Goal: Transaction & Acquisition: Book appointment/travel/reservation

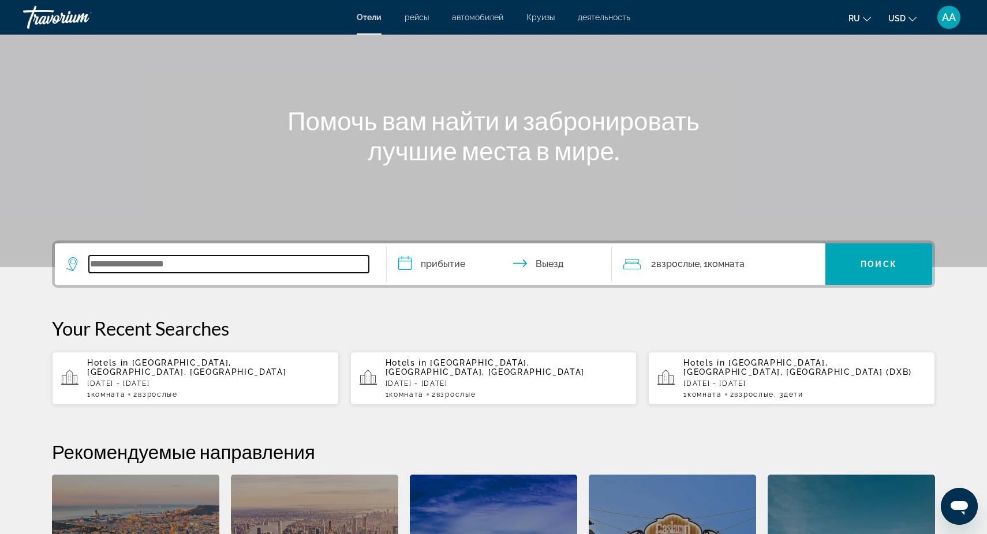
click at [112, 260] on input "Search widget" at bounding box center [229, 264] width 280 height 17
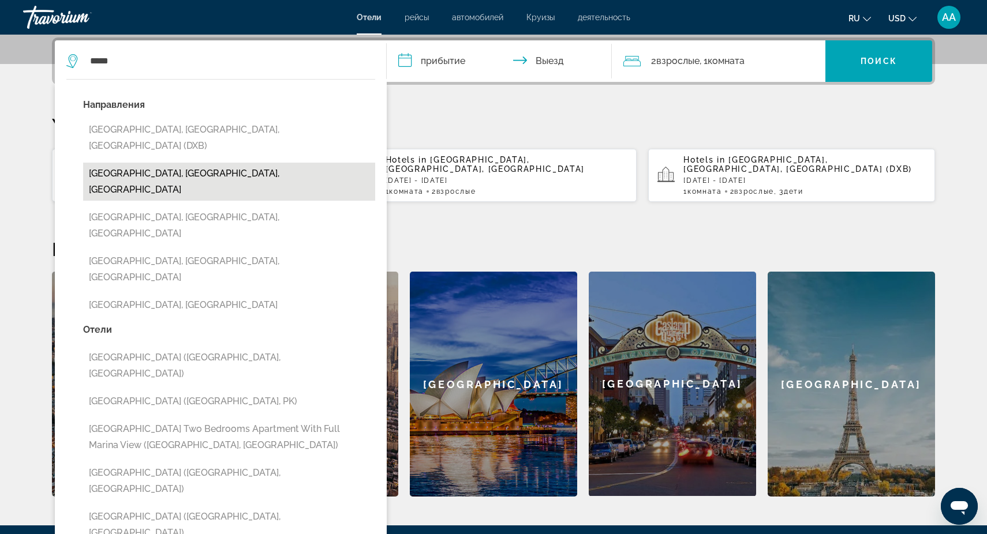
click at [193, 163] on button "[GEOGRAPHIC_DATA], [GEOGRAPHIC_DATA], [GEOGRAPHIC_DATA]" at bounding box center [229, 182] width 292 height 38
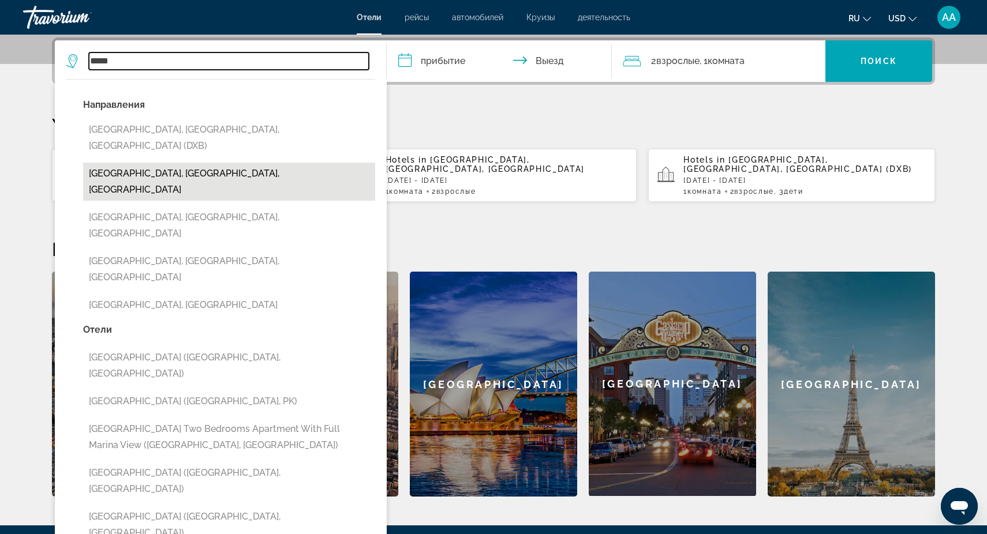
type input "**********"
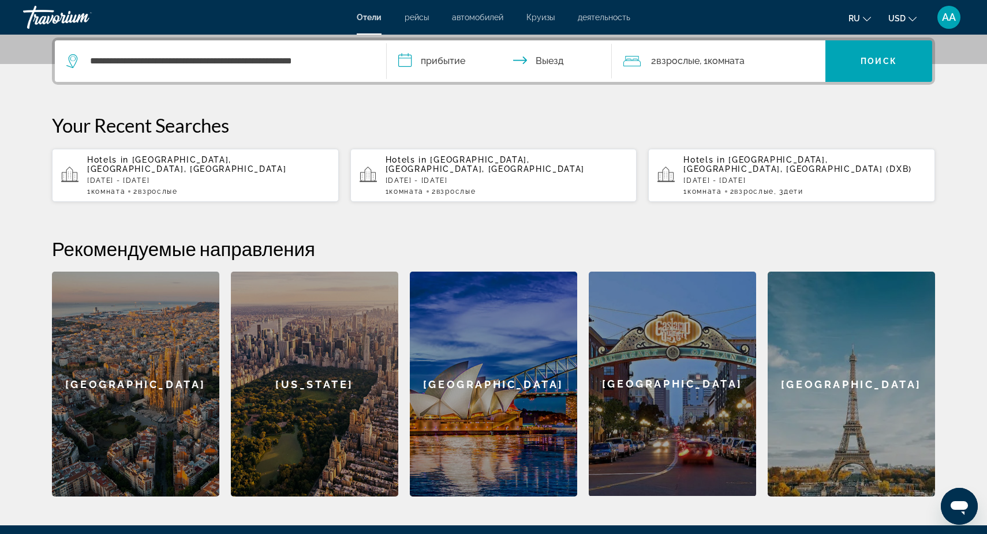
click at [460, 64] on input "**********" at bounding box center [502, 62] width 230 height 45
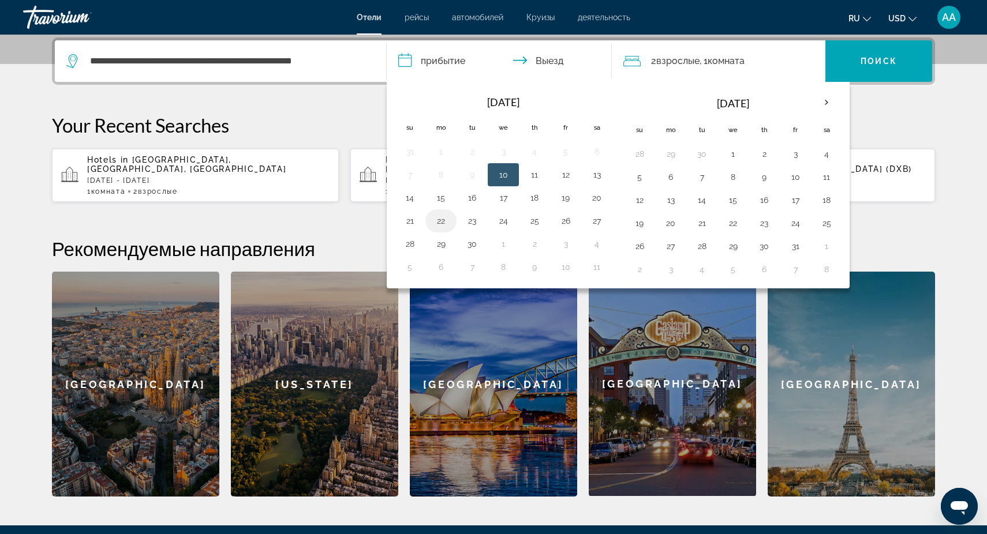
click at [440, 221] on button "22" at bounding box center [441, 221] width 18 height 16
click at [598, 221] on button "27" at bounding box center [596, 221] width 18 height 16
type input "**********"
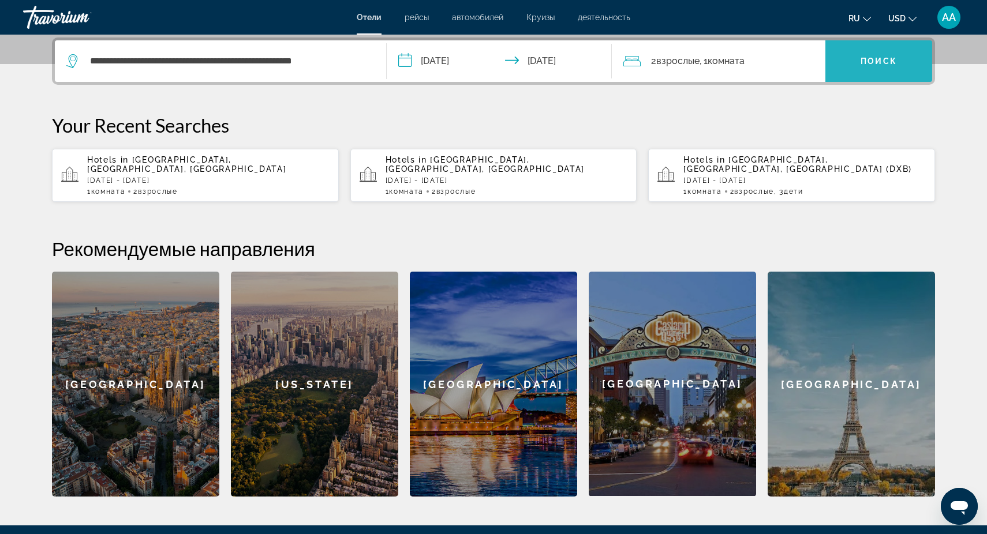
click at [877, 57] on span "Поиск" at bounding box center [878, 61] width 36 height 9
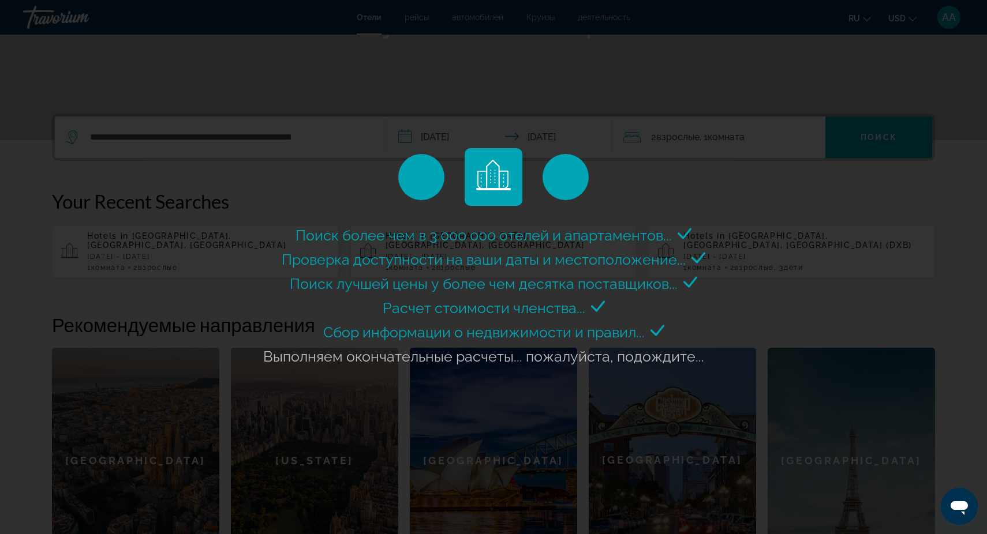
scroll to position [204, 0]
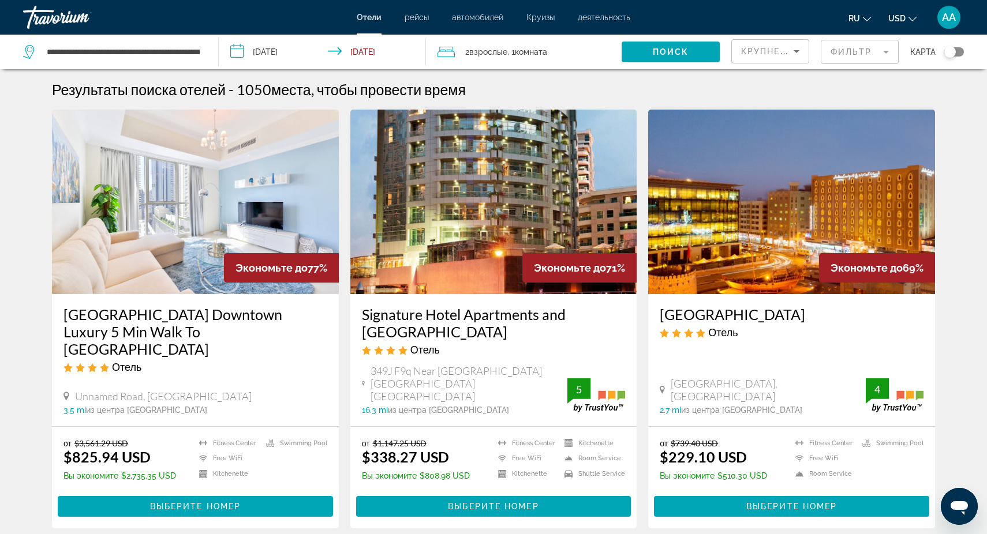
click at [884, 56] on mat-form-field "Фильтр" at bounding box center [859, 52] width 78 height 24
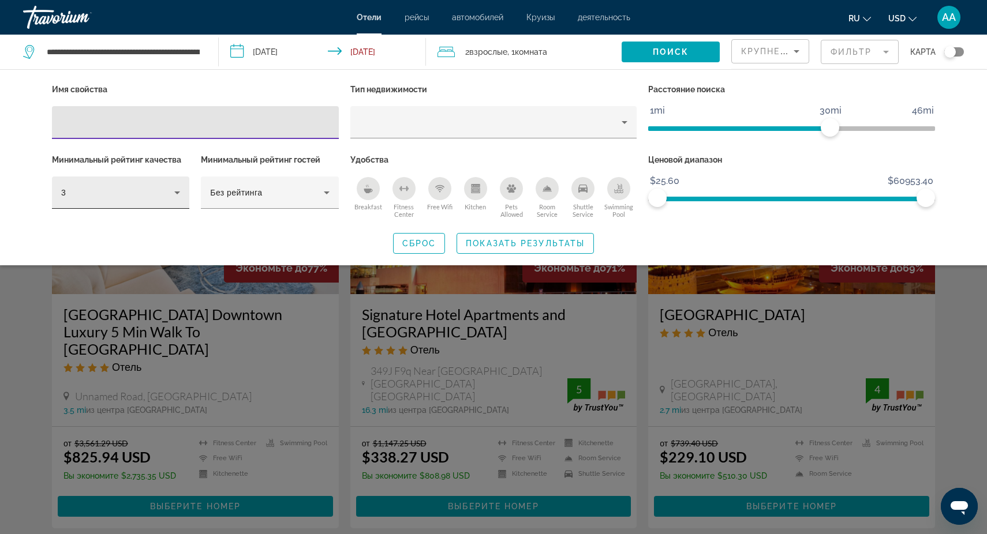
click at [164, 189] on div "3" at bounding box center [117, 193] width 113 height 14
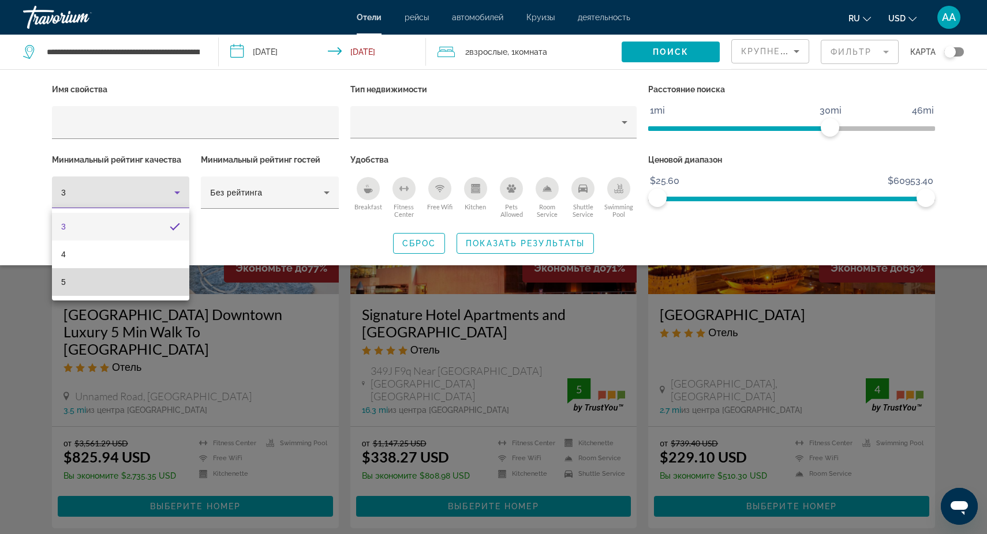
click at [127, 279] on mat-option "5" at bounding box center [120, 282] width 137 height 28
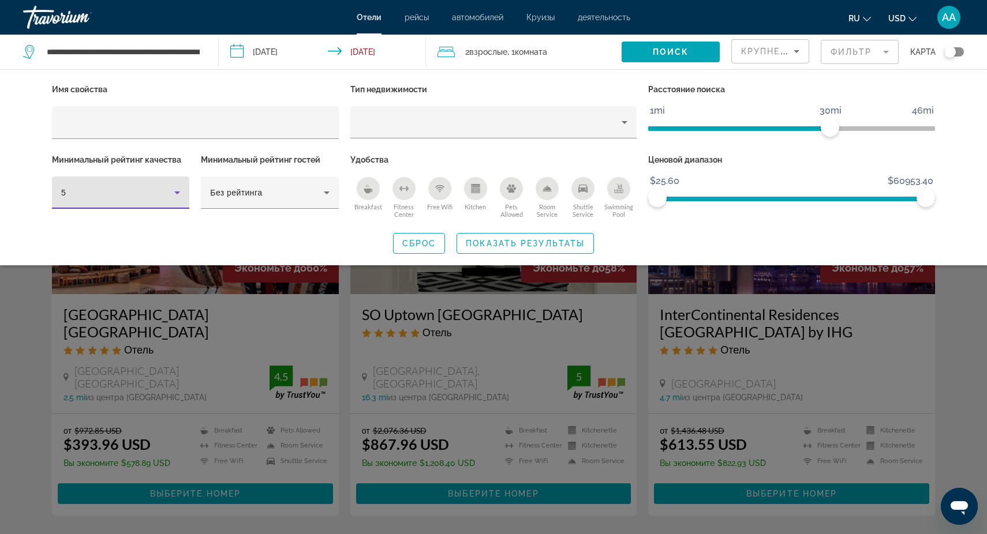
click at [348, 333] on div "Search widget" at bounding box center [493, 353] width 987 height 361
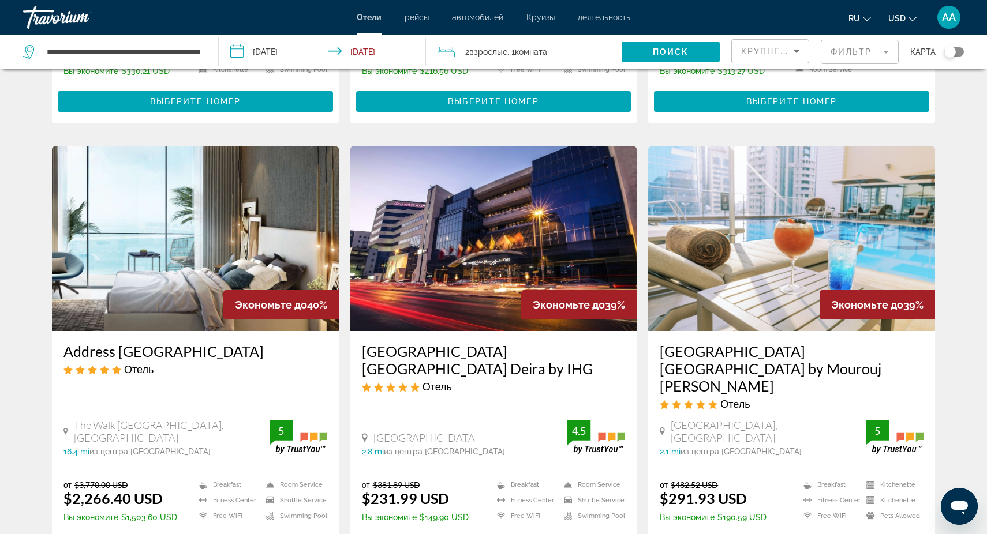
scroll to position [1265, 0]
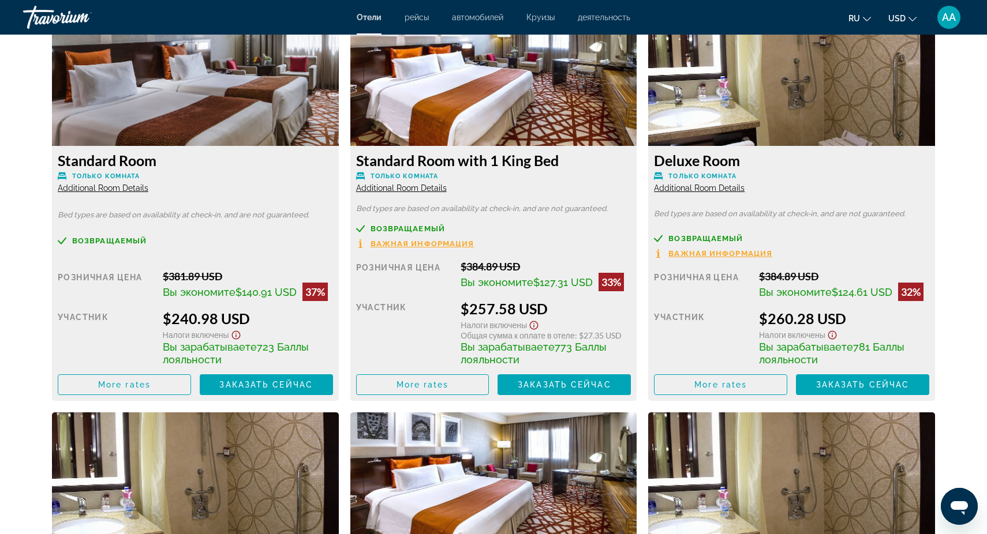
scroll to position [1617, 0]
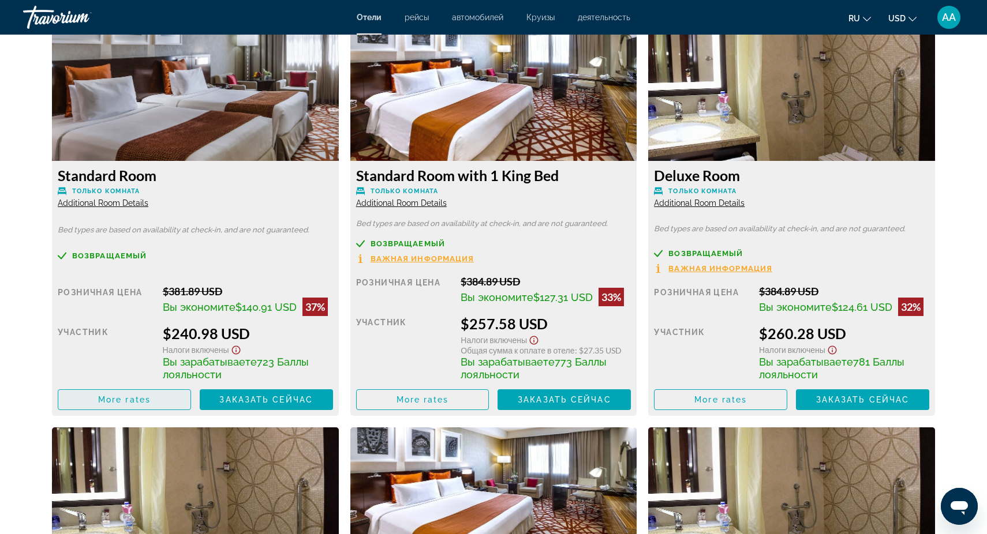
click at [127, 402] on span "More rates" at bounding box center [124, 399] width 52 height 9
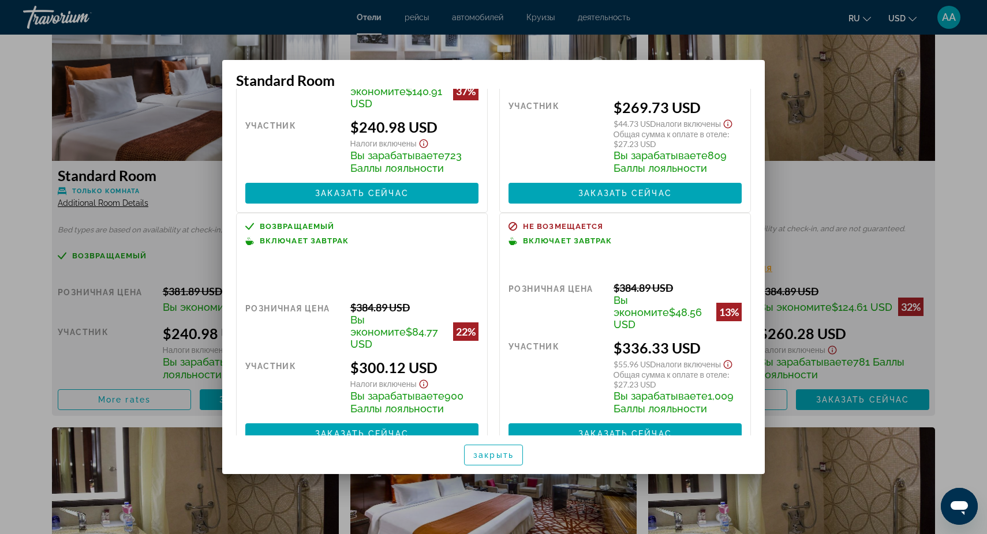
scroll to position [127, 0]
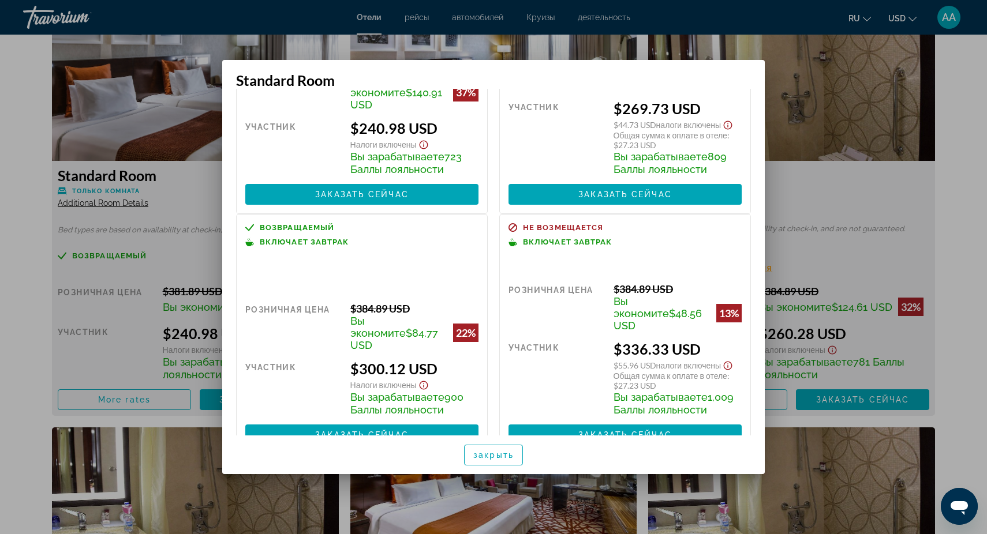
click at [835, 186] on div at bounding box center [493, 267] width 987 height 534
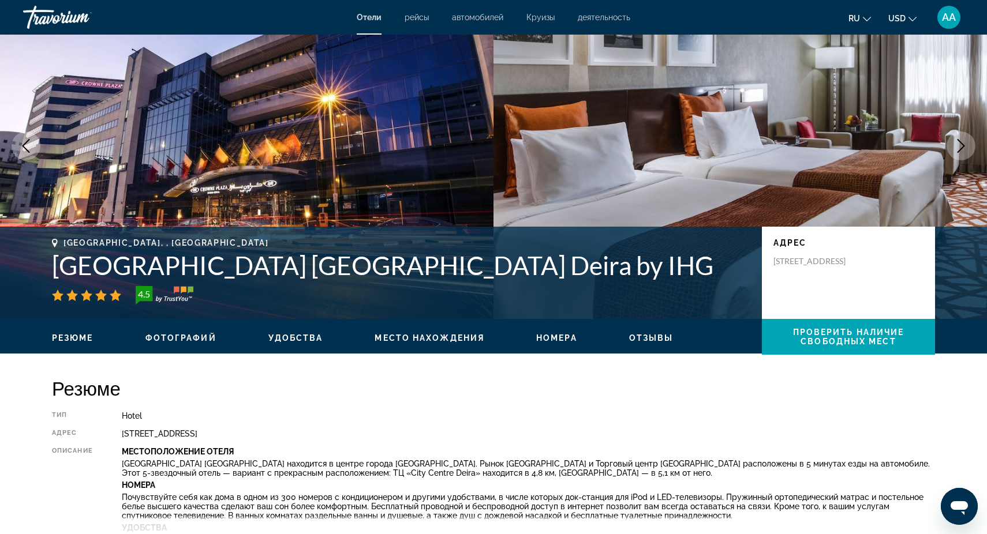
scroll to position [50, 0]
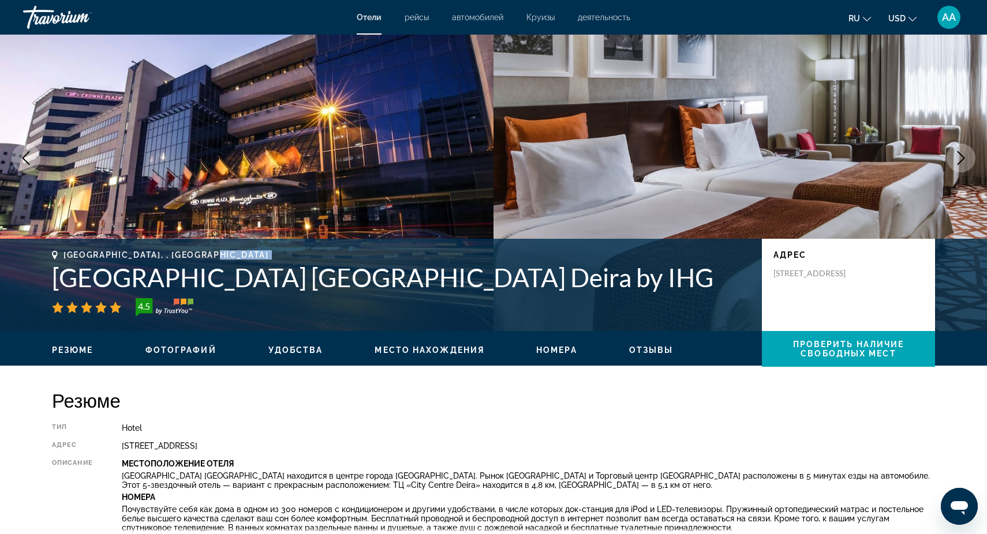
drag, startPoint x: 51, startPoint y: 277, endPoint x: 466, endPoint y: 264, distance: 414.5
click at [466, 264] on div "[GEOGRAPHIC_DATA], , [GEOGRAPHIC_DATA] [GEOGRAPHIC_DATA] [GEOGRAPHIC_DATA] Deir…" at bounding box center [493, 284] width 929 height 69
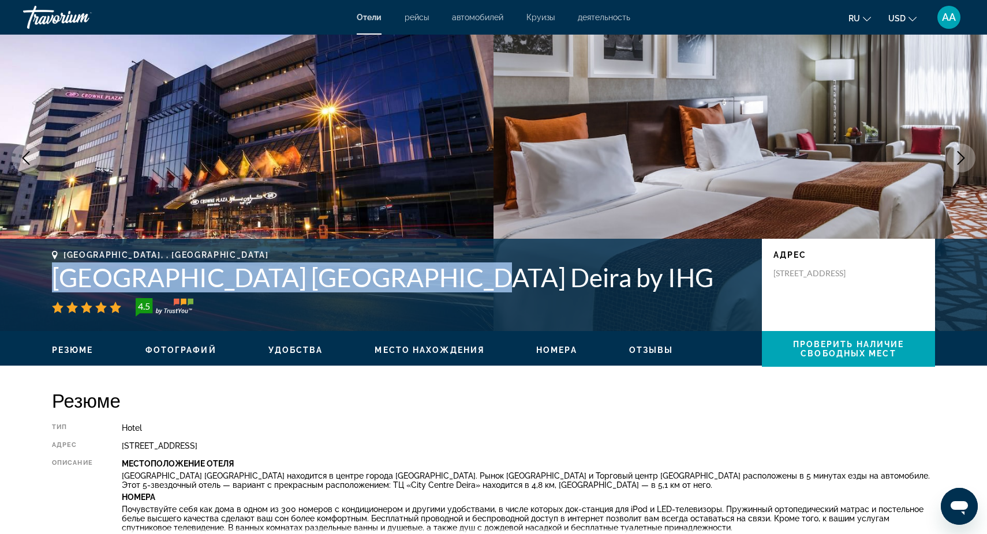
copy h1 "[GEOGRAPHIC_DATA] [GEOGRAPHIC_DATA] Deira by IHG"
click at [463, 290] on h1 "[GEOGRAPHIC_DATA] [GEOGRAPHIC_DATA] Deira by IHG" at bounding box center [401, 277] width 698 height 30
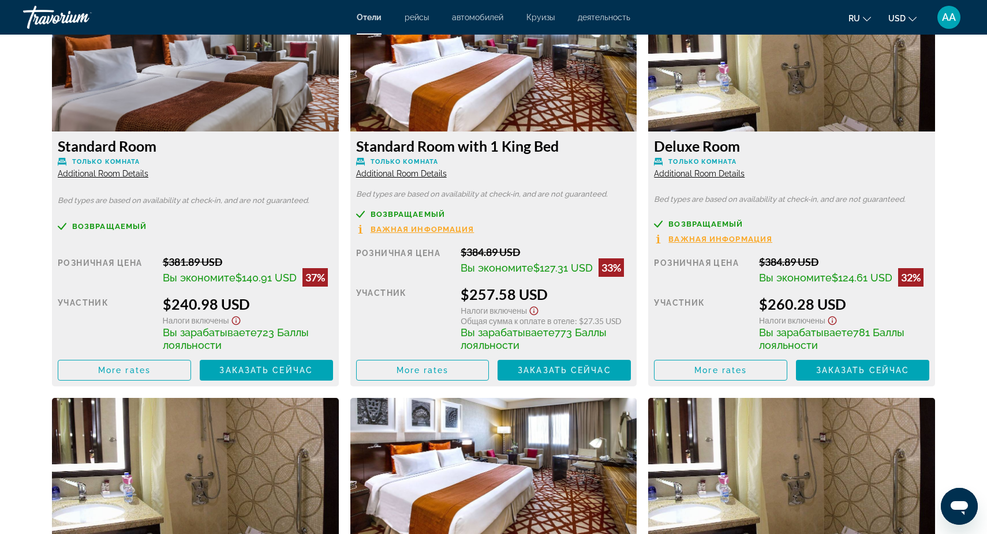
scroll to position [1641, 0]
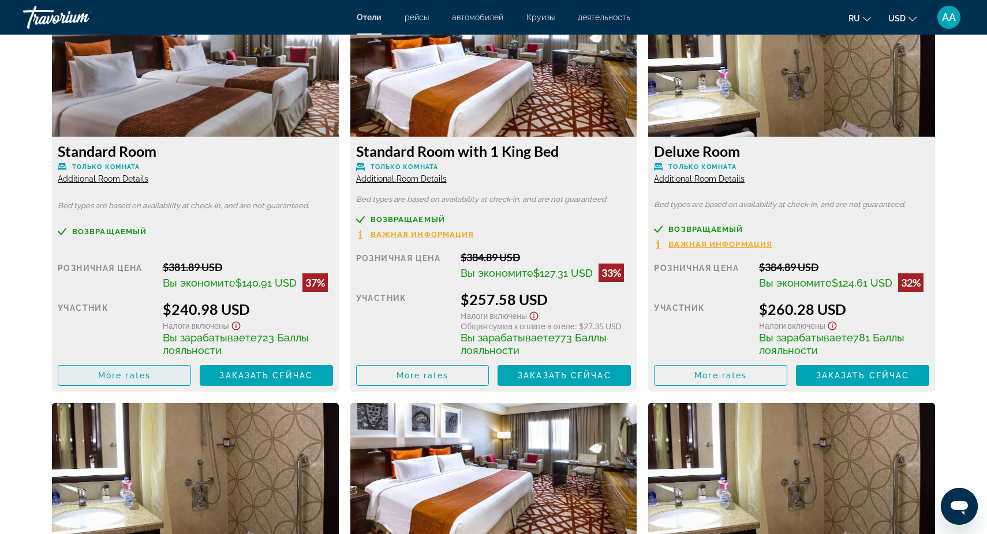
click at [132, 377] on span "More rates" at bounding box center [124, 375] width 52 height 9
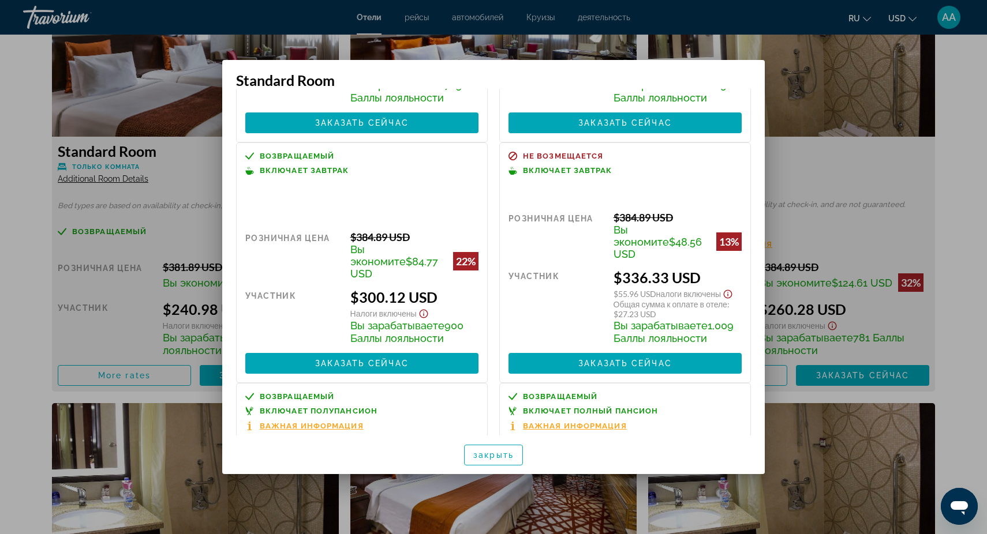
scroll to position [210, 0]
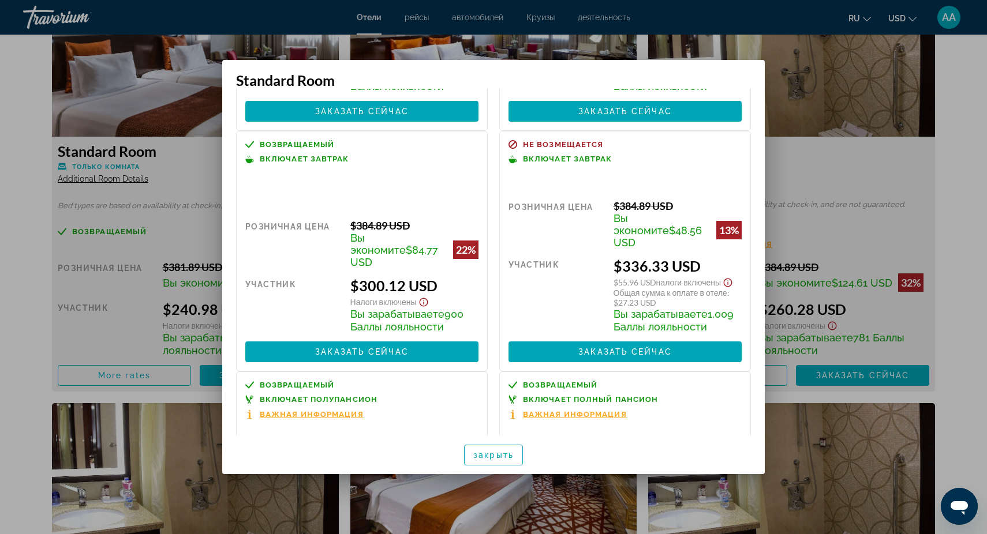
click at [835, 178] on div at bounding box center [493, 267] width 987 height 534
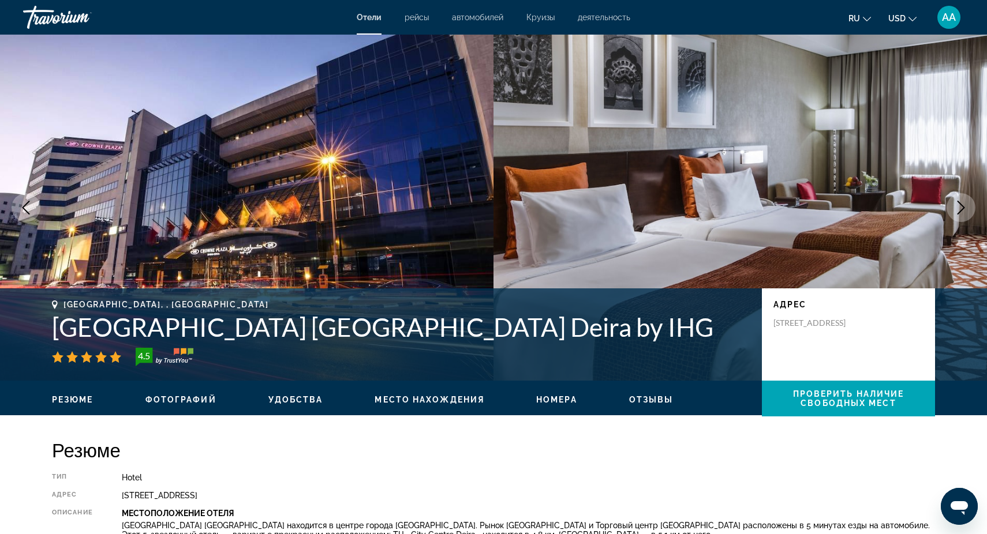
scroll to position [0, 0]
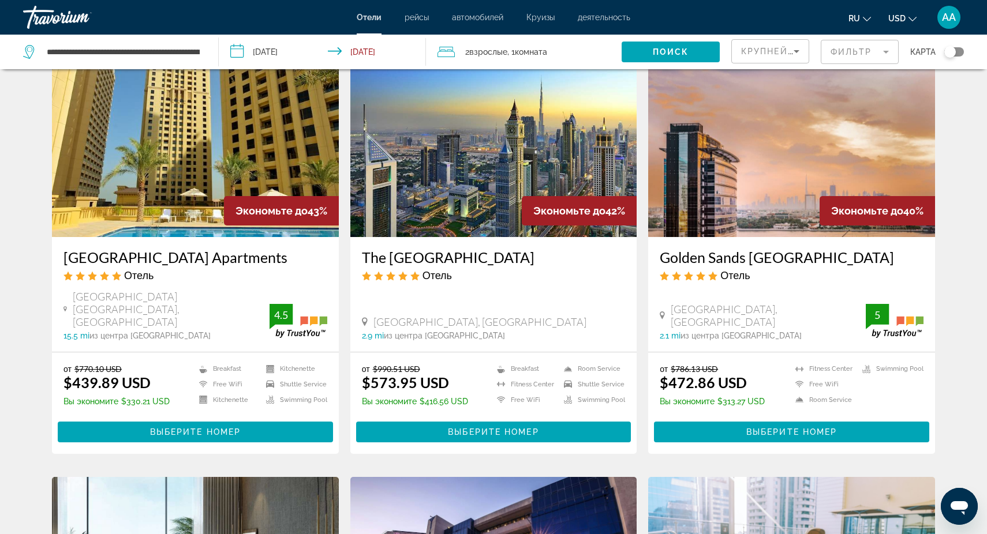
scroll to position [933, 0]
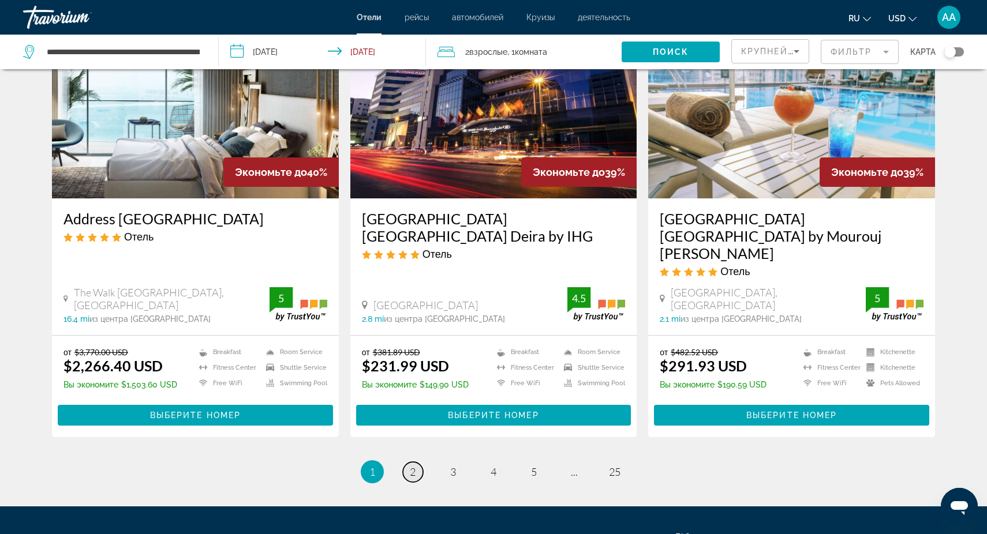
click at [413, 466] on span "2" at bounding box center [413, 472] width 6 height 13
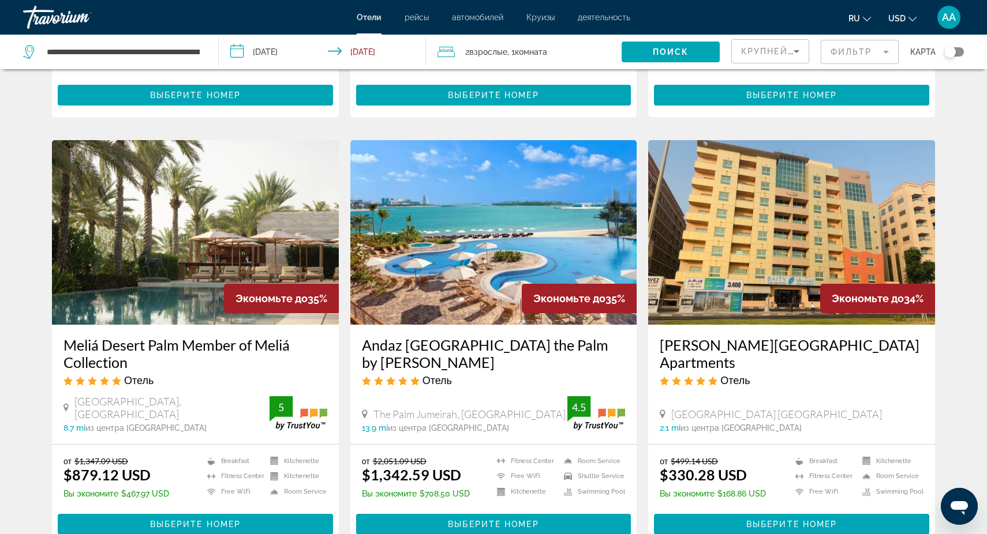
scroll to position [400, 0]
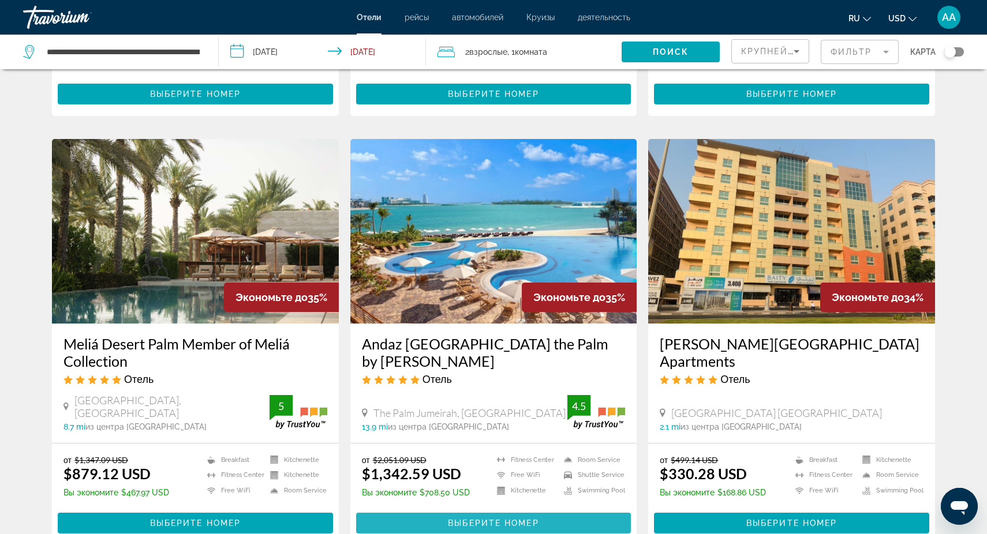
click at [514, 519] on span "Выберите номер" at bounding box center [493, 523] width 91 height 9
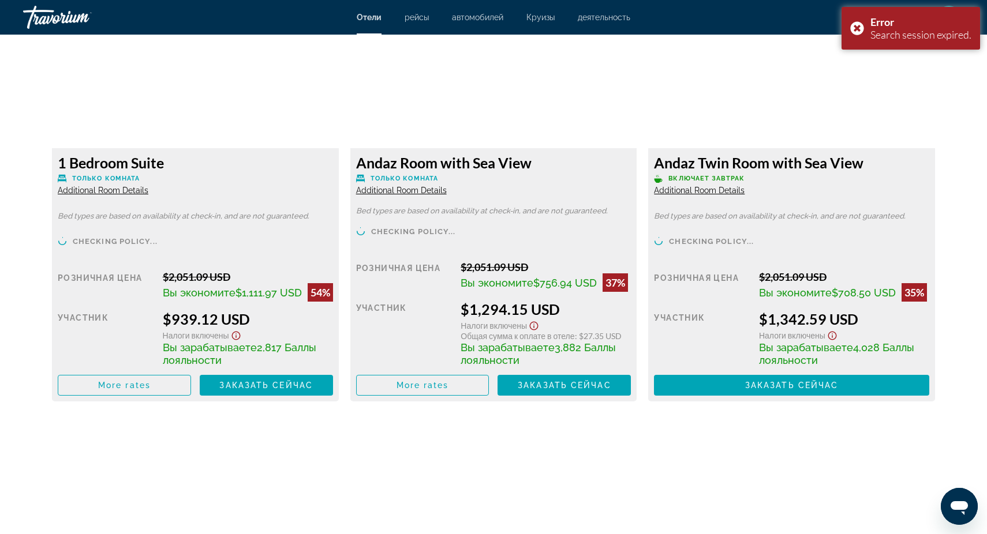
scroll to position [1634, 0]
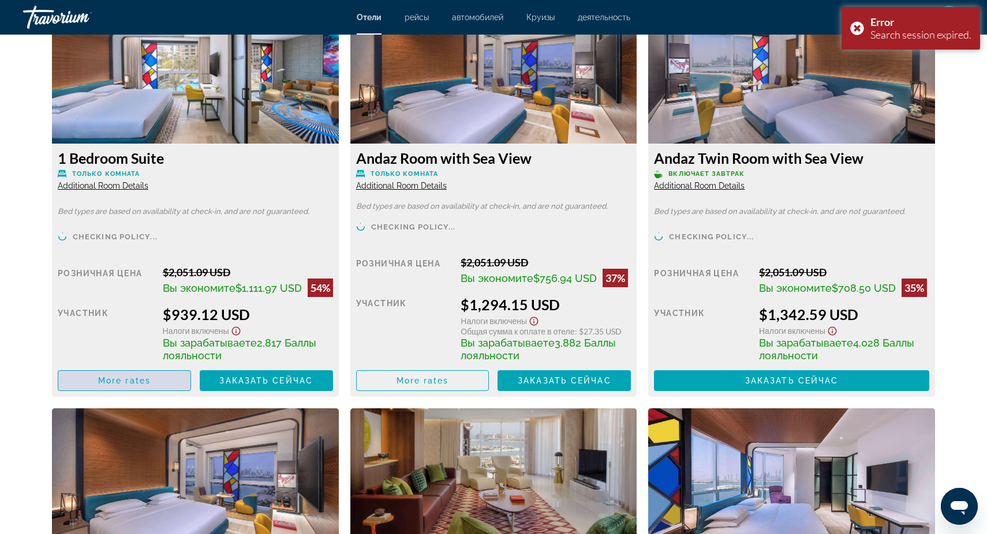
click at [127, 384] on span "More rates" at bounding box center [124, 380] width 52 height 9
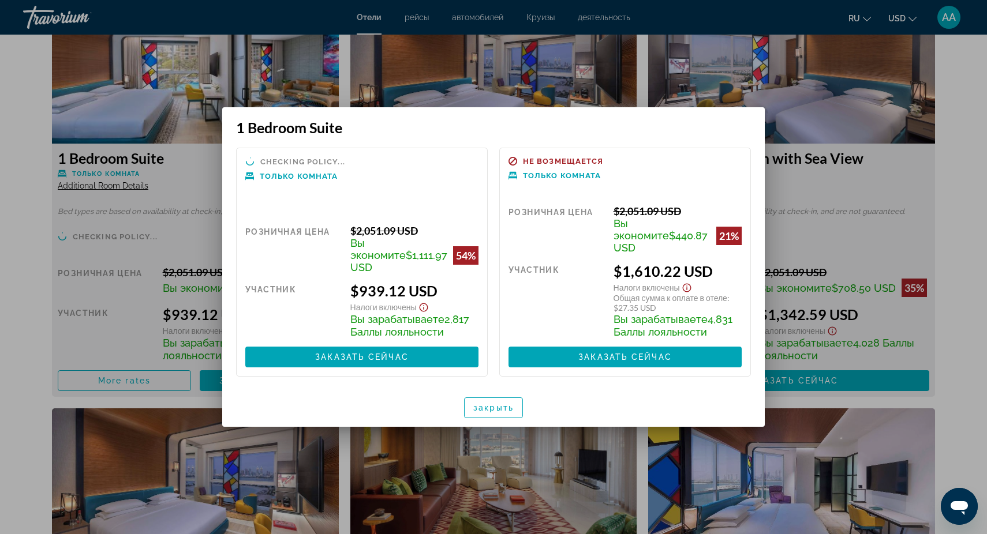
scroll to position [0, 0]
click at [172, 186] on div at bounding box center [493, 267] width 987 height 534
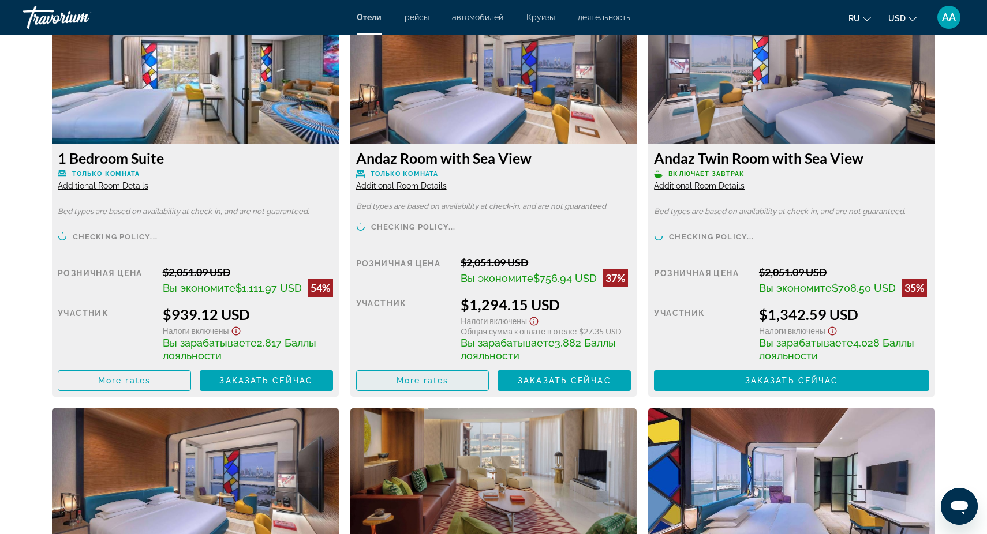
click at [427, 380] on span "More rates" at bounding box center [422, 380] width 52 height 9
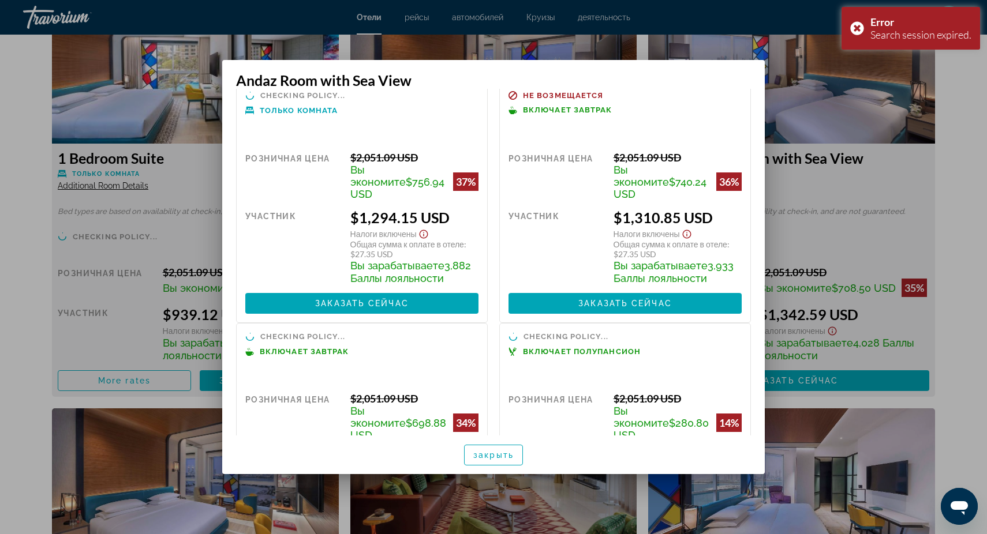
scroll to position [6, 0]
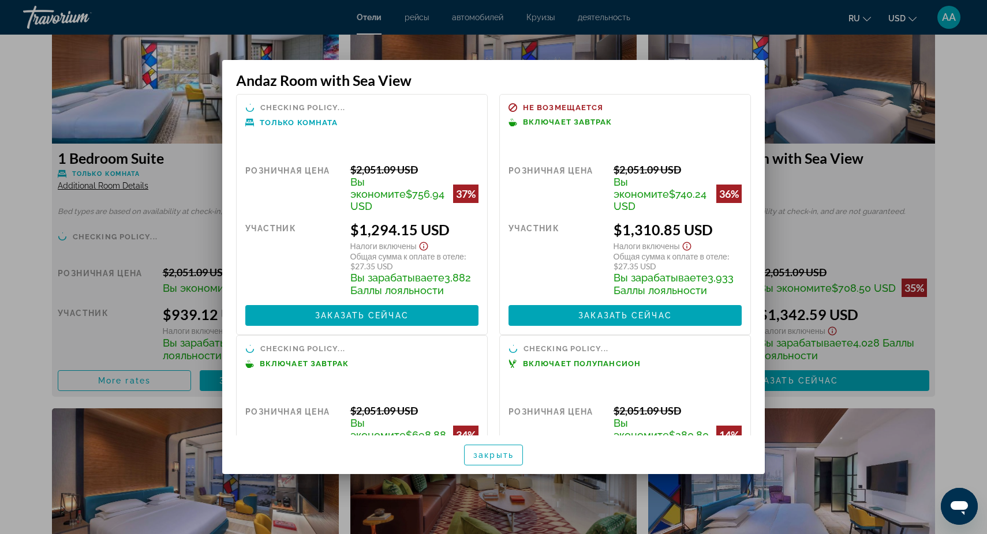
click at [818, 115] on div at bounding box center [493, 267] width 987 height 534
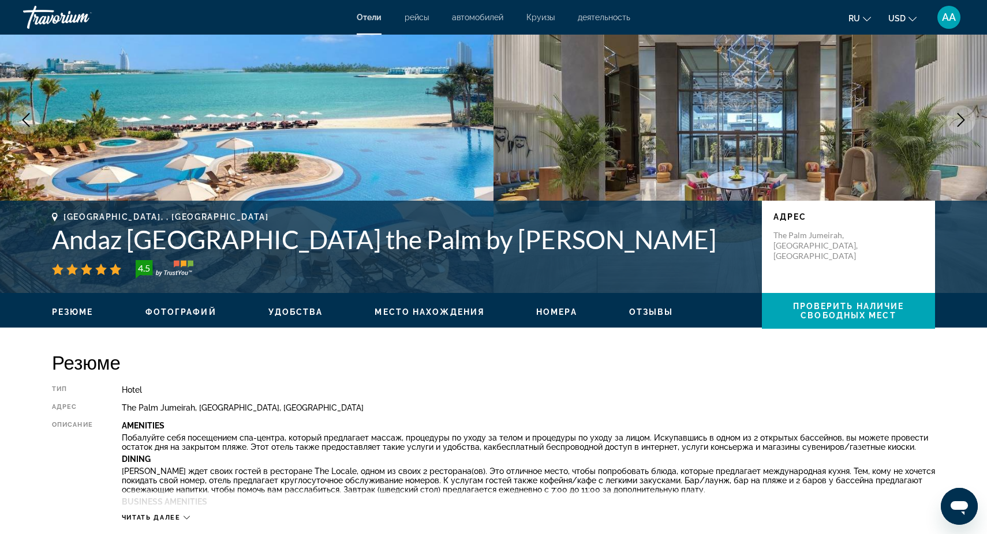
scroll to position [98, 0]
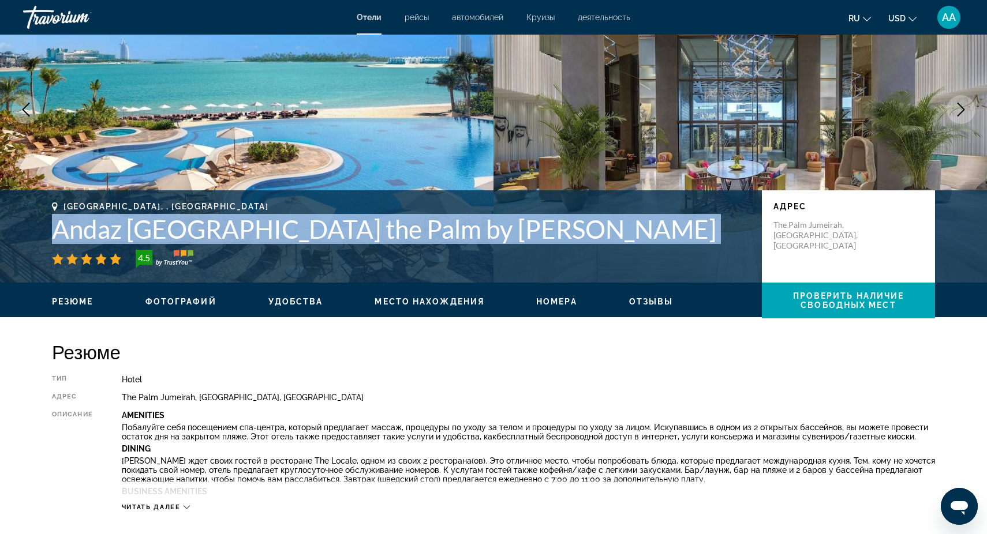
drag, startPoint x: 50, startPoint y: 231, endPoint x: 429, endPoint y: 247, distance: 378.8
click at [429, 247] on div "[GEOGRAPHIC_DATA], , [GEOGRAPHIC_DATA] Andaz [GEOGRAPHIC_DATA] the Palm by Hyat…" at bounding box center [493, 236] width 929 height 69
copy div "Andaz [GEOGRAPHIC_DATA] the Palm by [PERSON_NAME]"
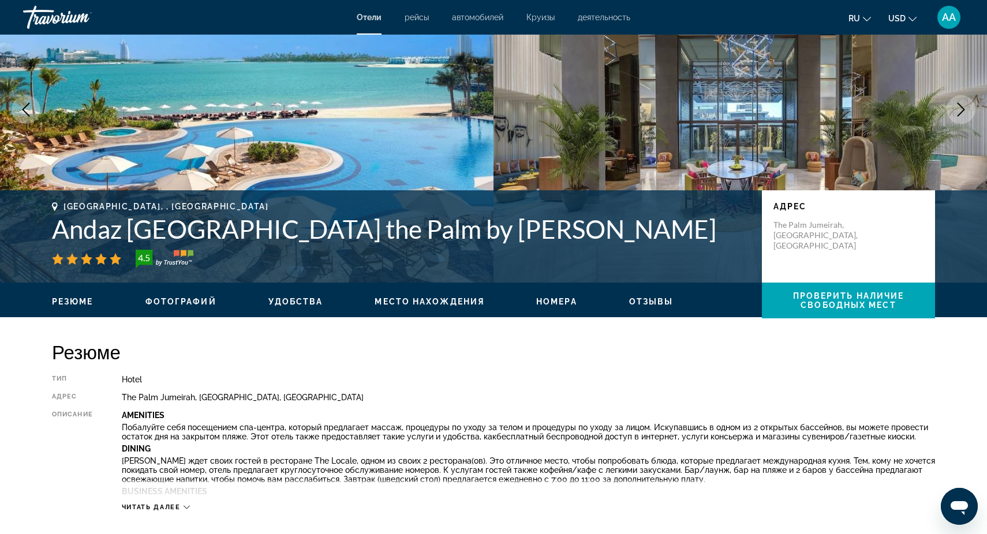
click at [655, 262] on div "4.5" at bounding box center [401, 259] width 698 height 18
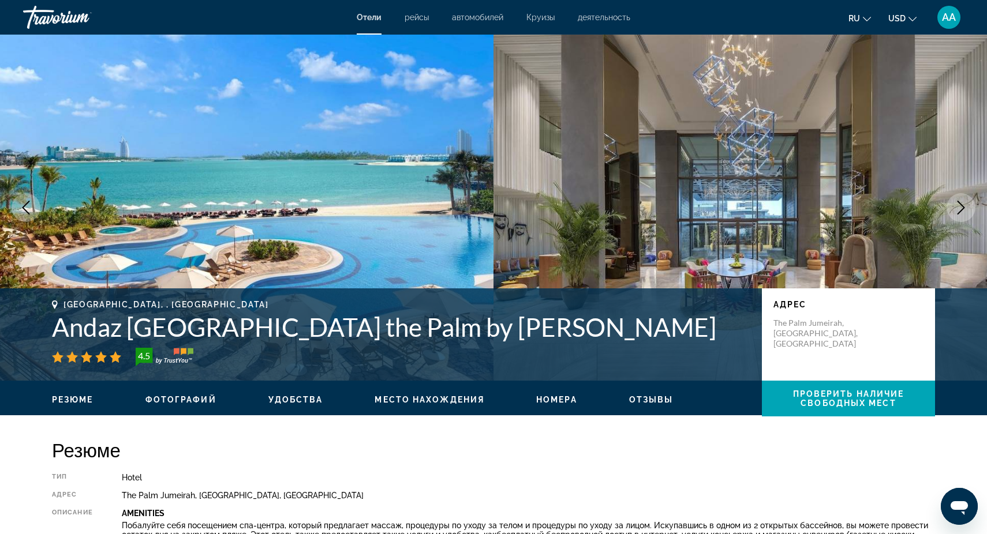
scroll to position [0, 0]
